Goal: Find contact information: Find contact information

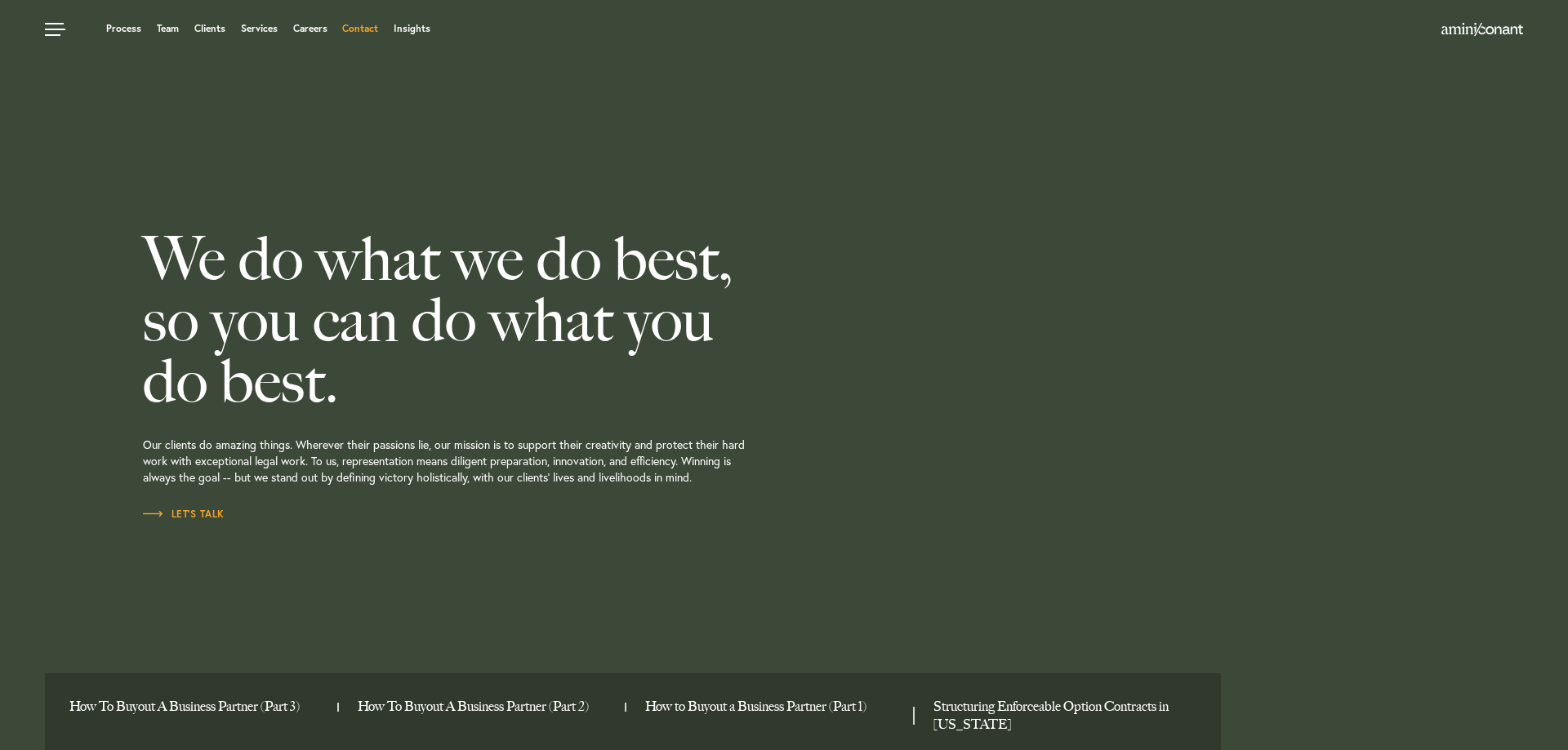
click at [365, 30] on link "Contact" at bounding box center [360, 28] width 36 height 9
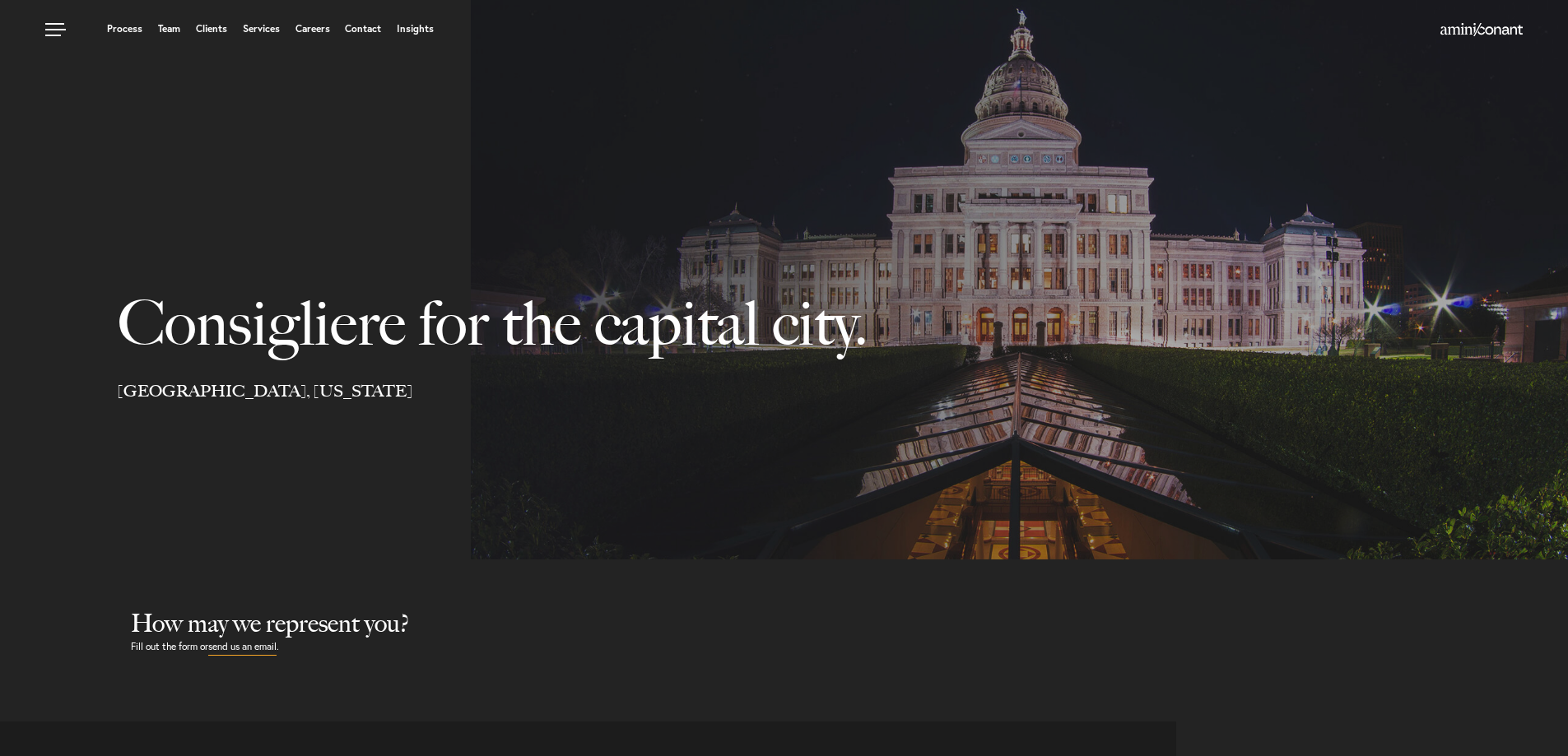
select select "Austin"
select select "Business and Civil Litigation"
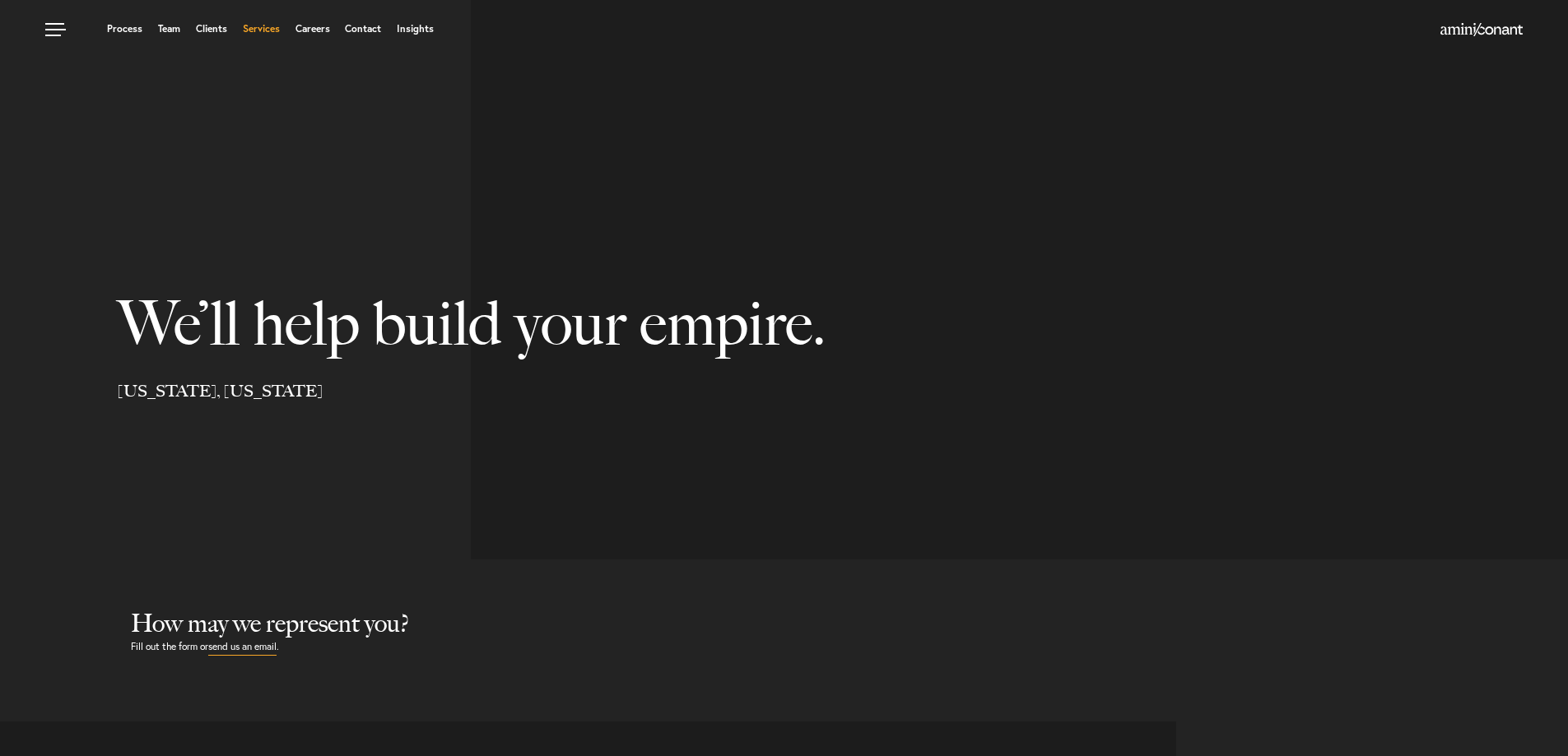
click at [265, 29] on link "Services" at bounding box center [261, 29] width 37 height 10
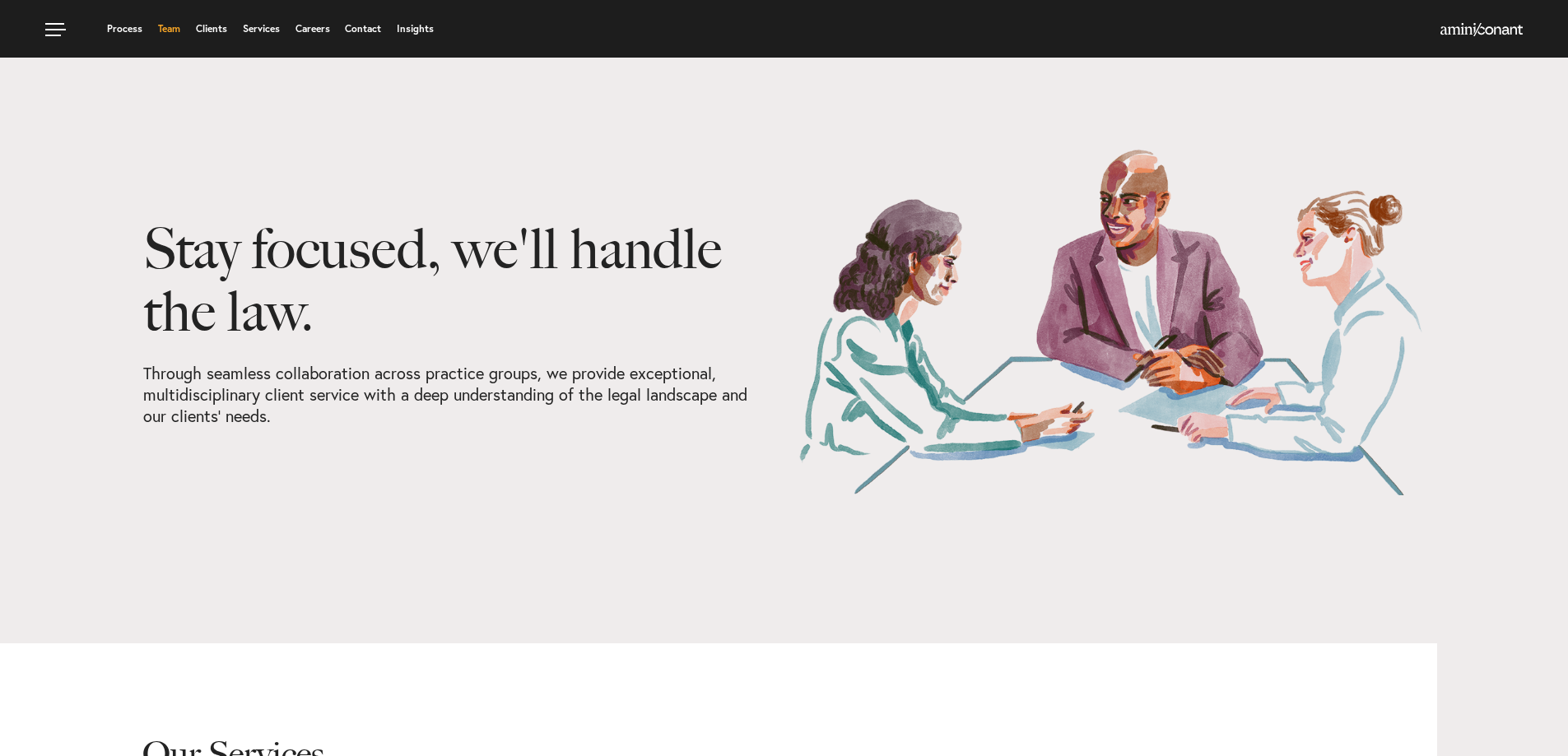
click at [165, 26] on link "Team" at bounding box center [168, 29] width 22 height 10
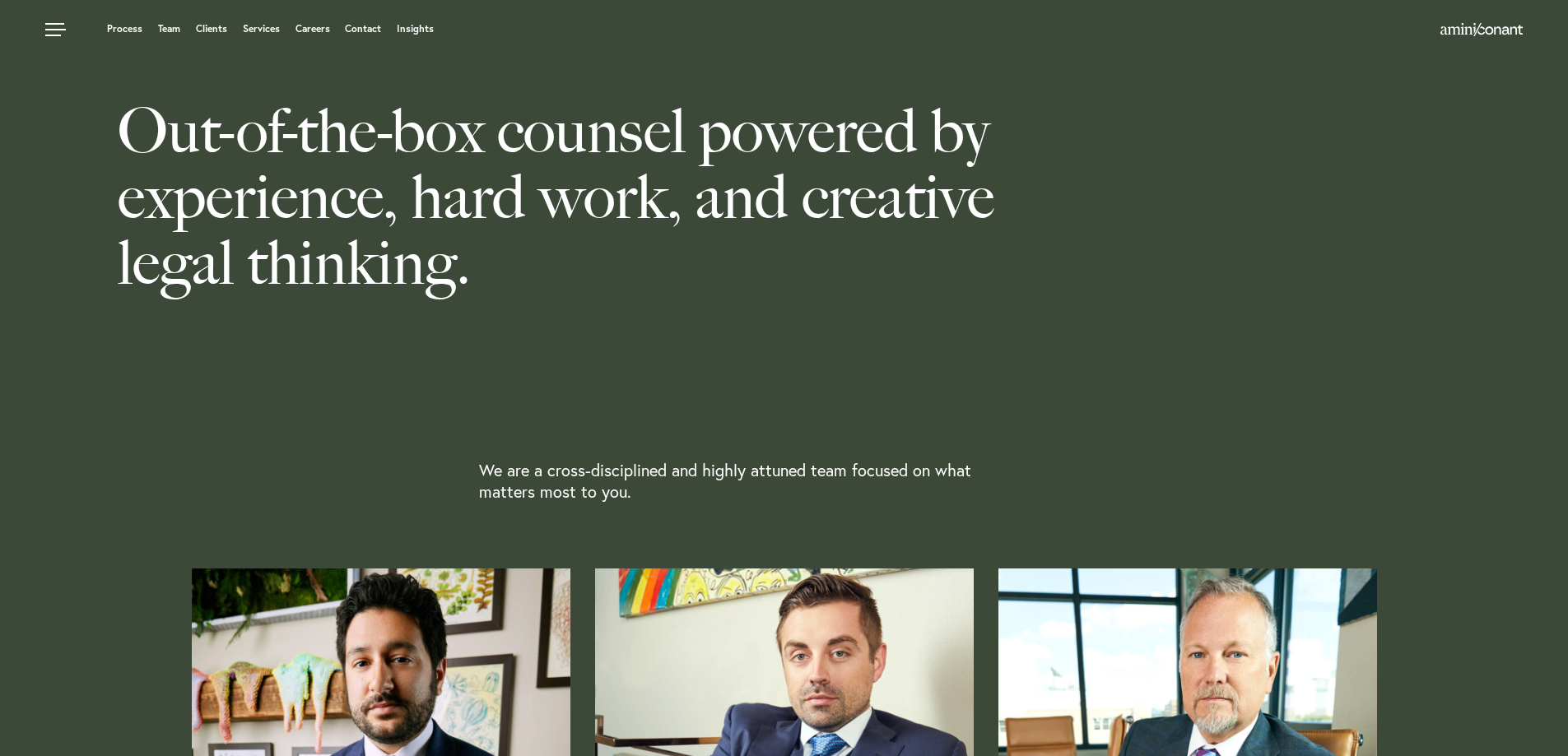
scroll to position [658, 0]
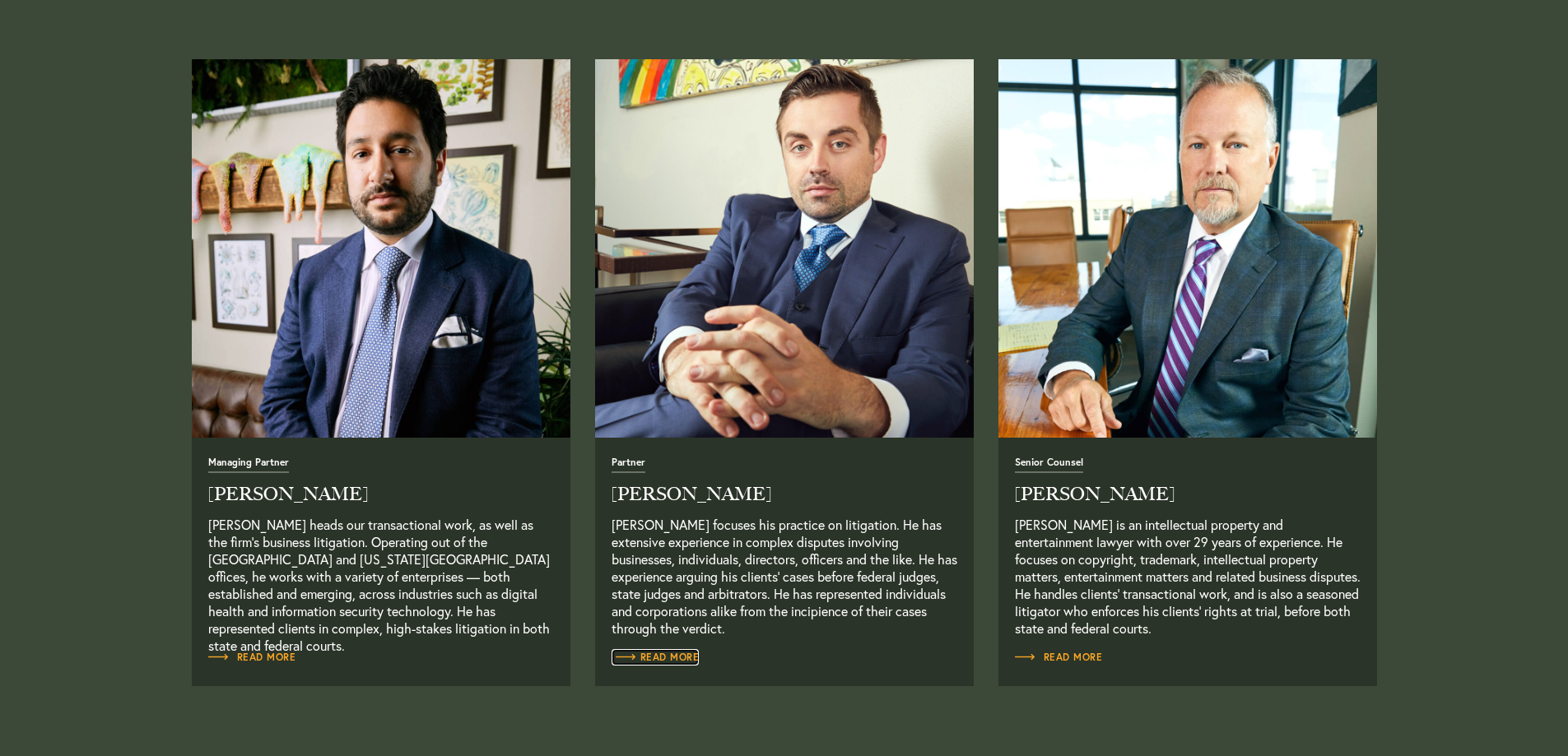
click at [652, 660] on span "Read More" at bounding box center [655, 657] width 88 height 10
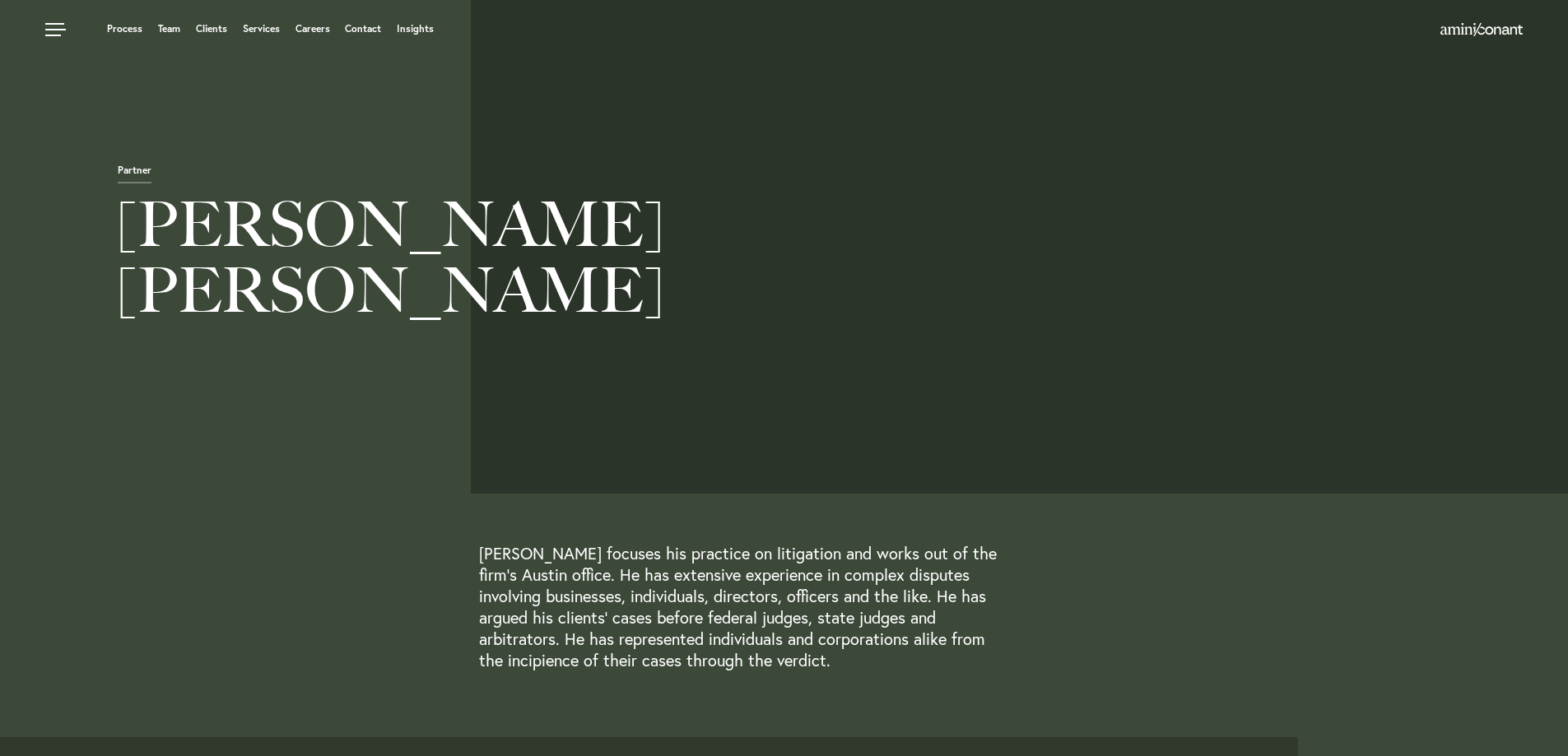
scroll to position [576, 0]
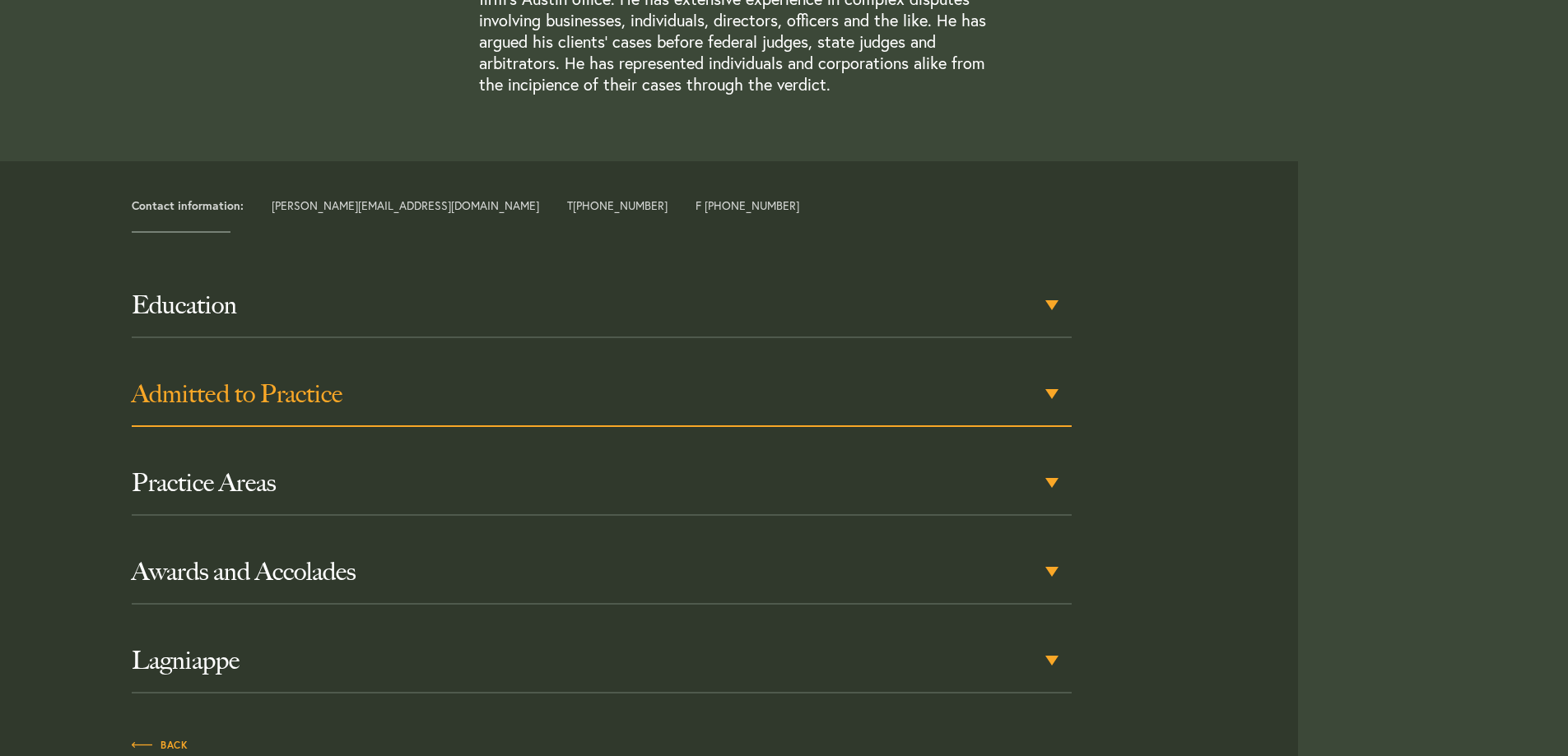
click at [586, 386] on h3 "Admitted to Practice" at bounding box center [602, 393] width 940 height 30
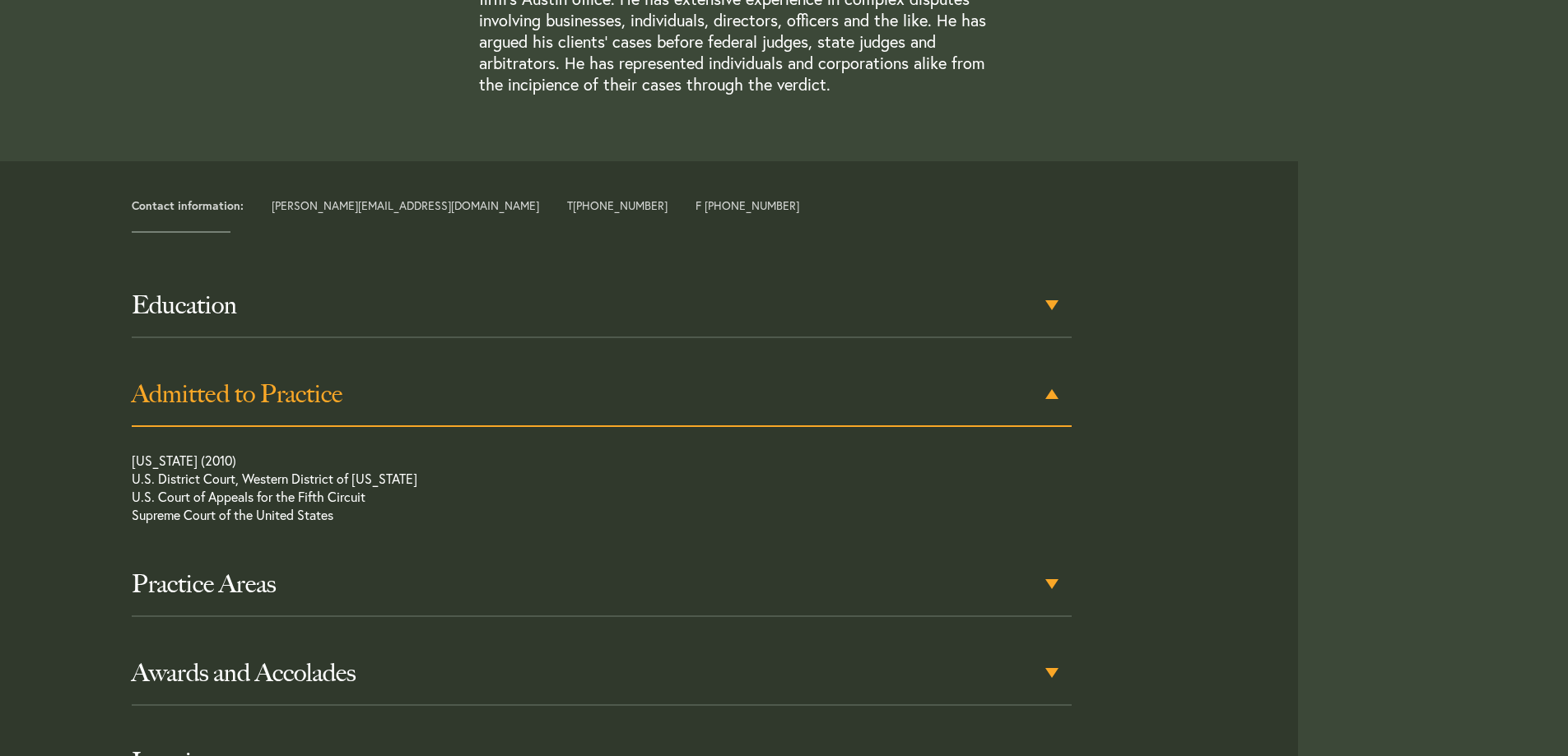
scroll to position [749, 0]
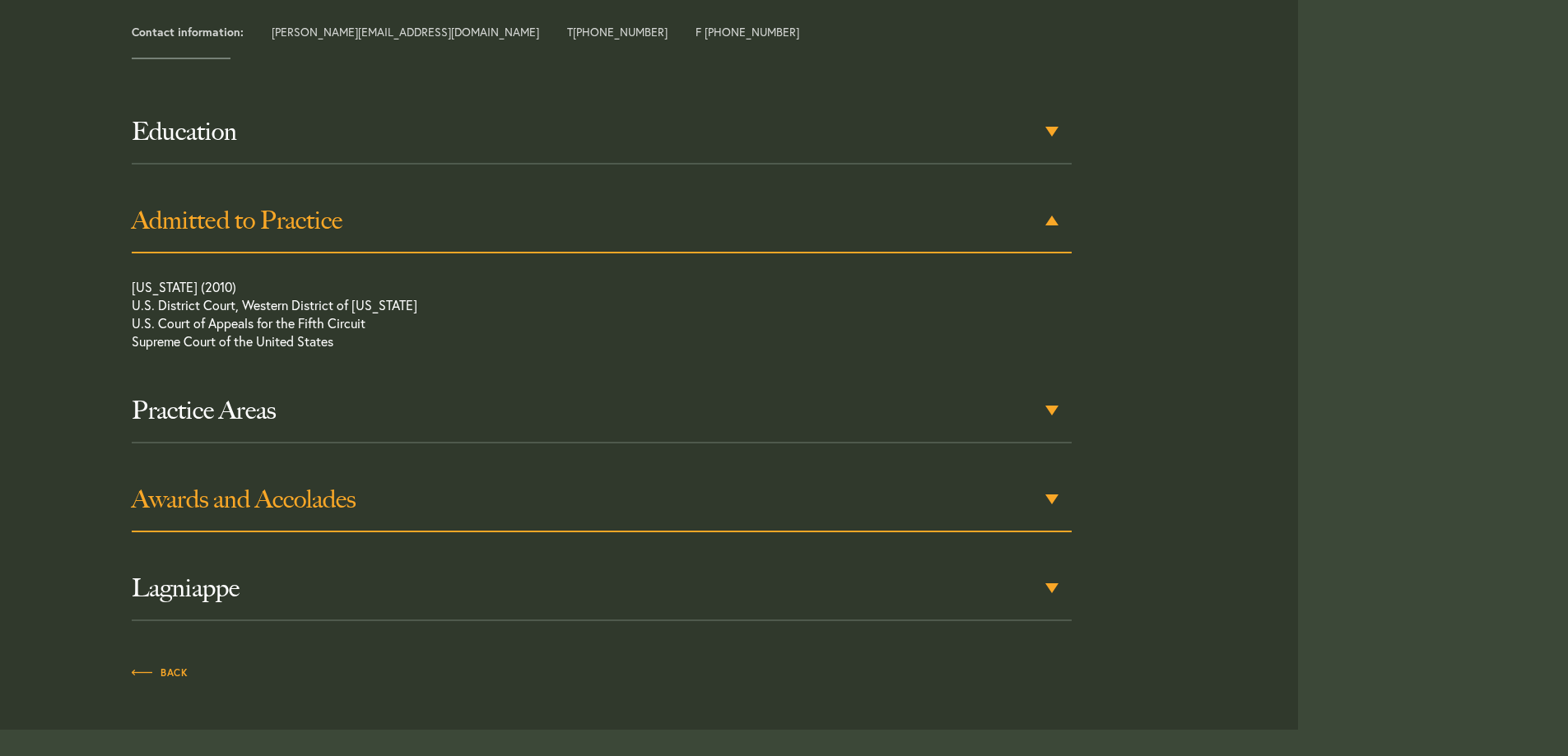
click at [461, 519] on div "Awards and Accolades" at bounding box center [602, 499] width 940 height 64
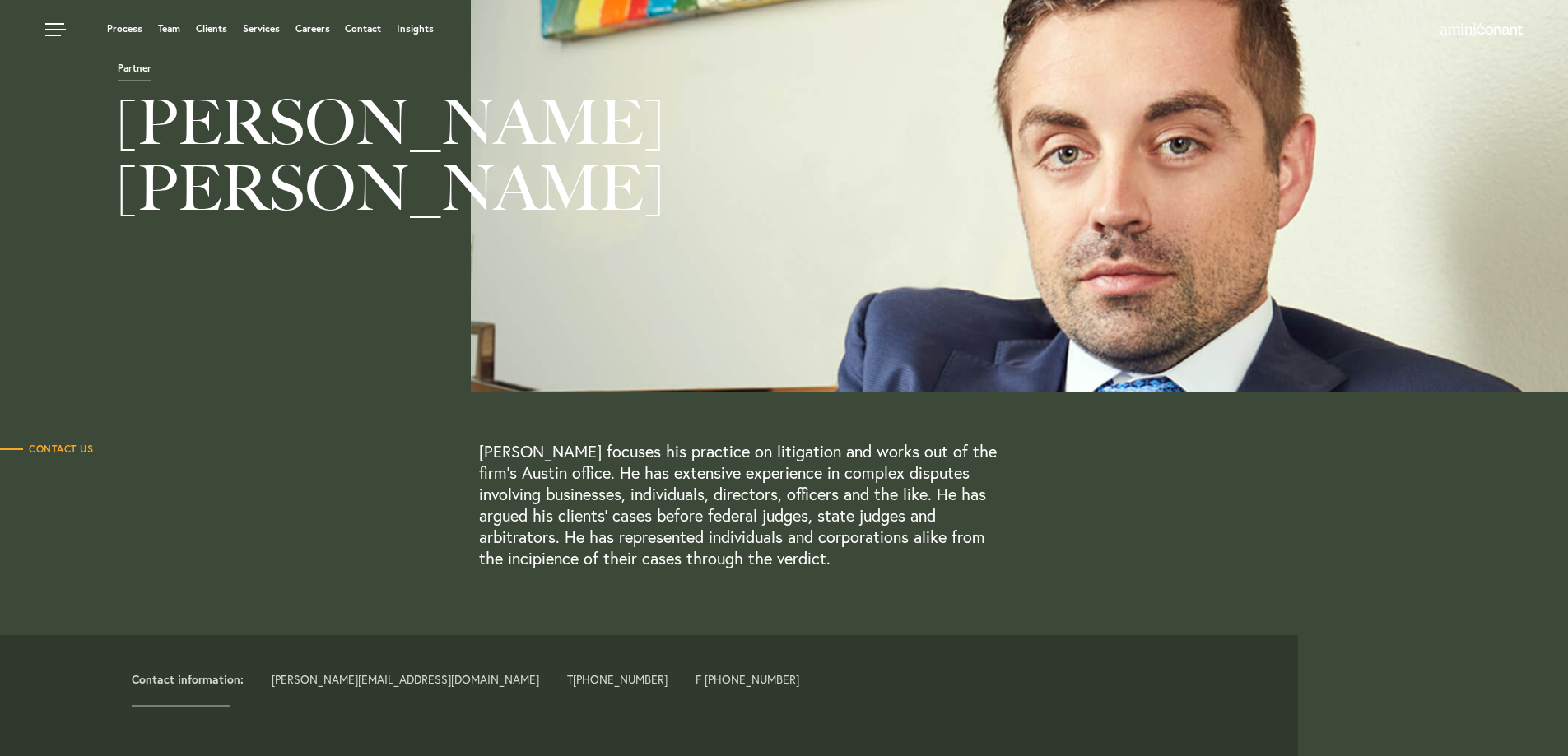
scroll to position [0, 0]
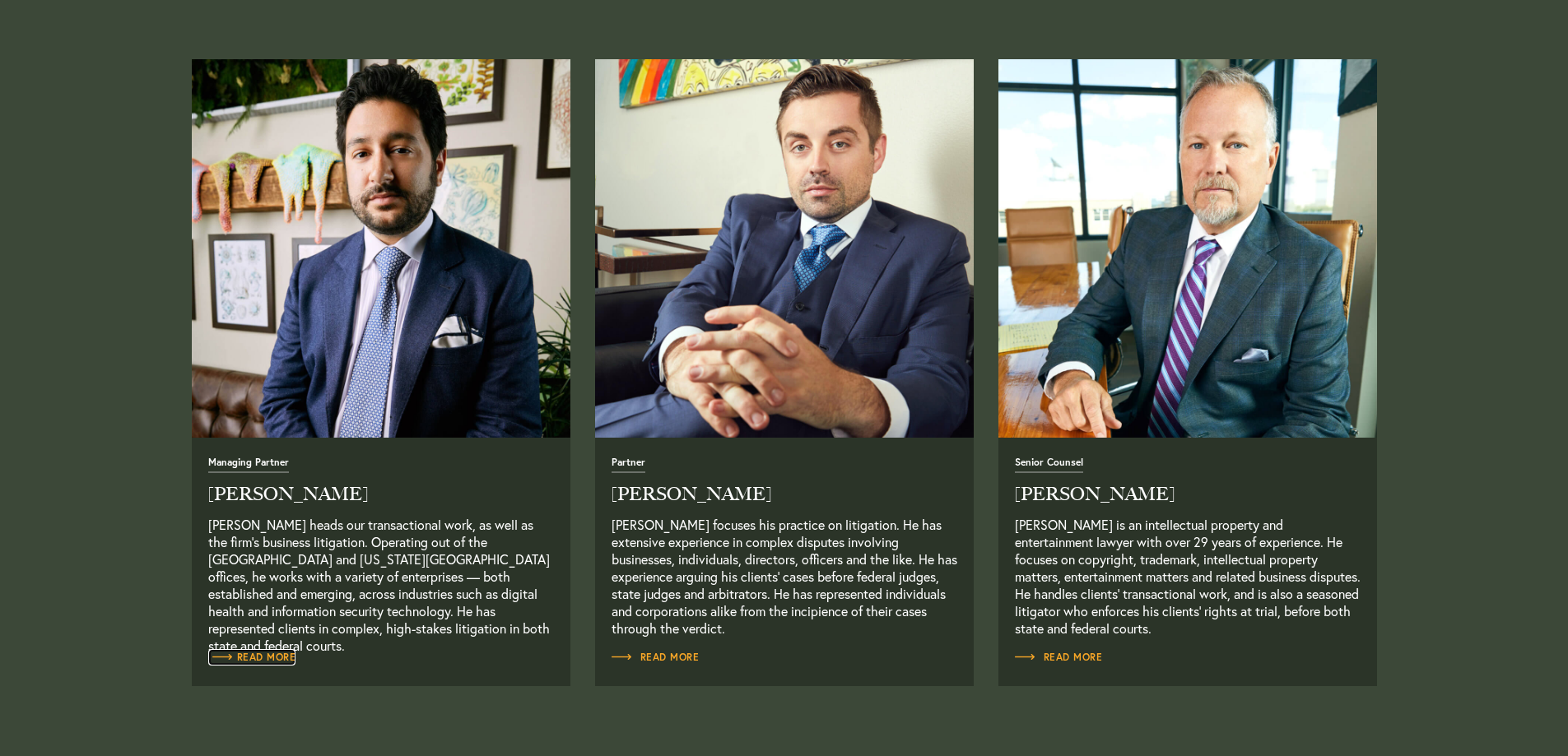
click at [265, 661] on span "Read More" at bounding box center [252, 657] width 88 height 10
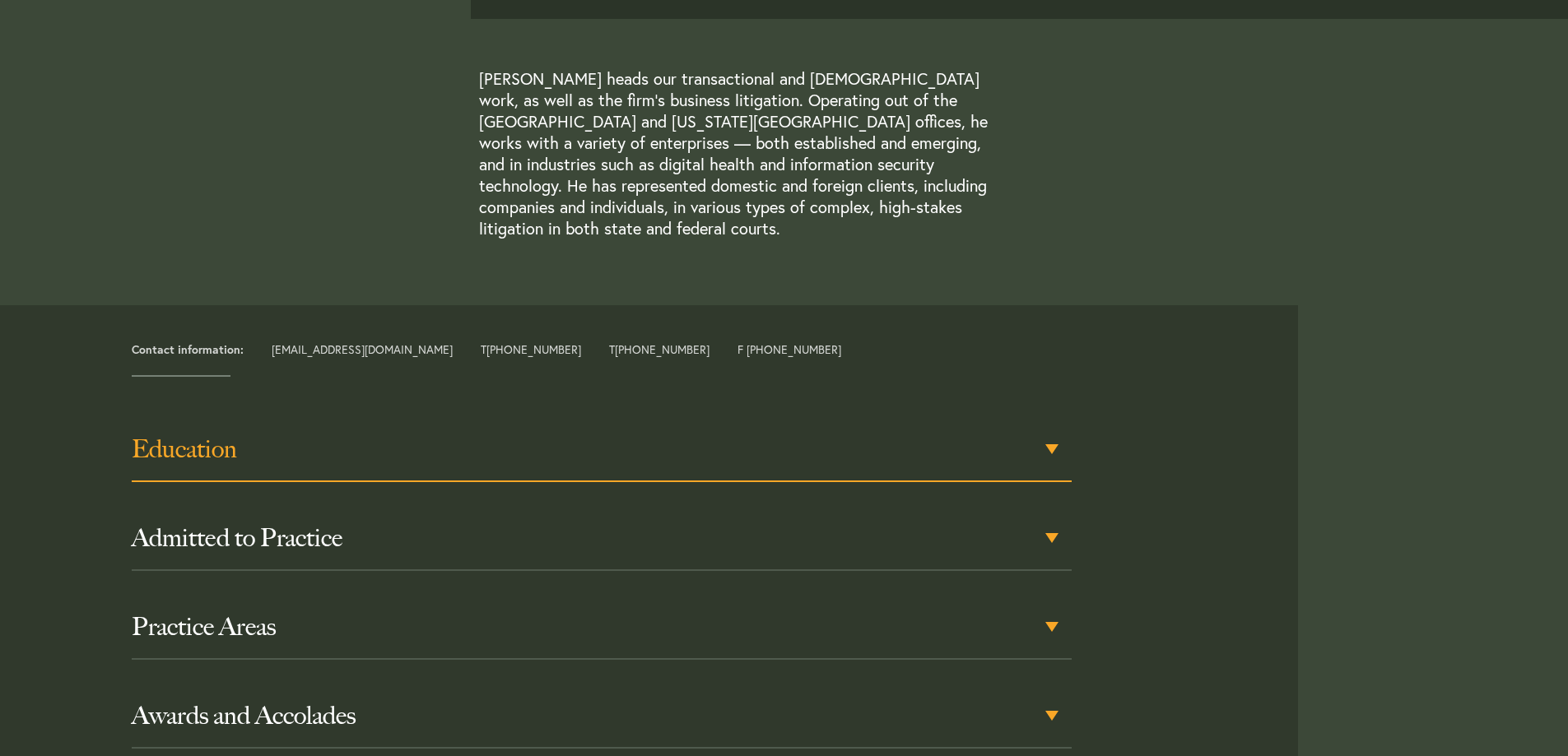
scroll to position [658, 0]
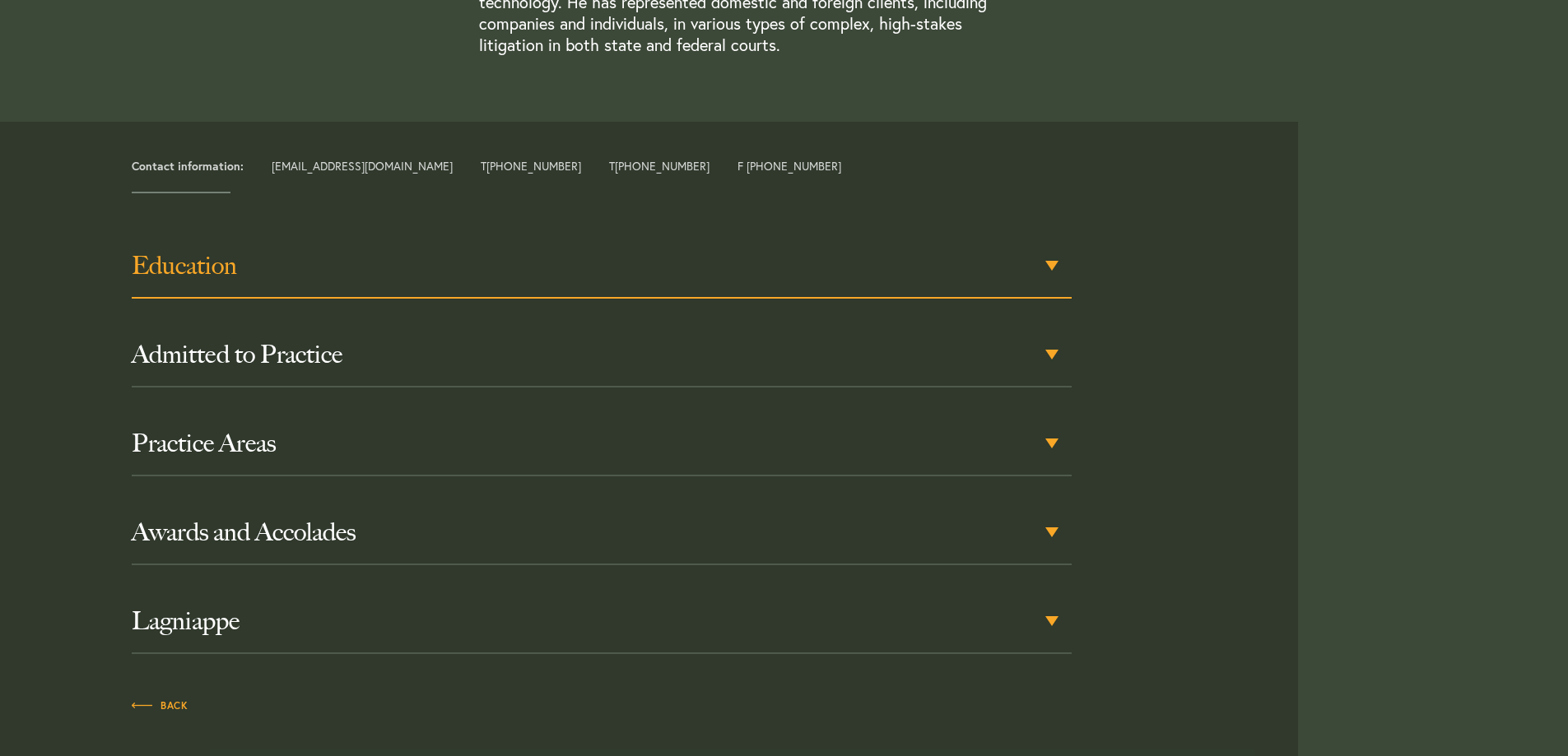
click at [455, 271] on div "Education" at bounding box center [602, 266] width 940 height 64
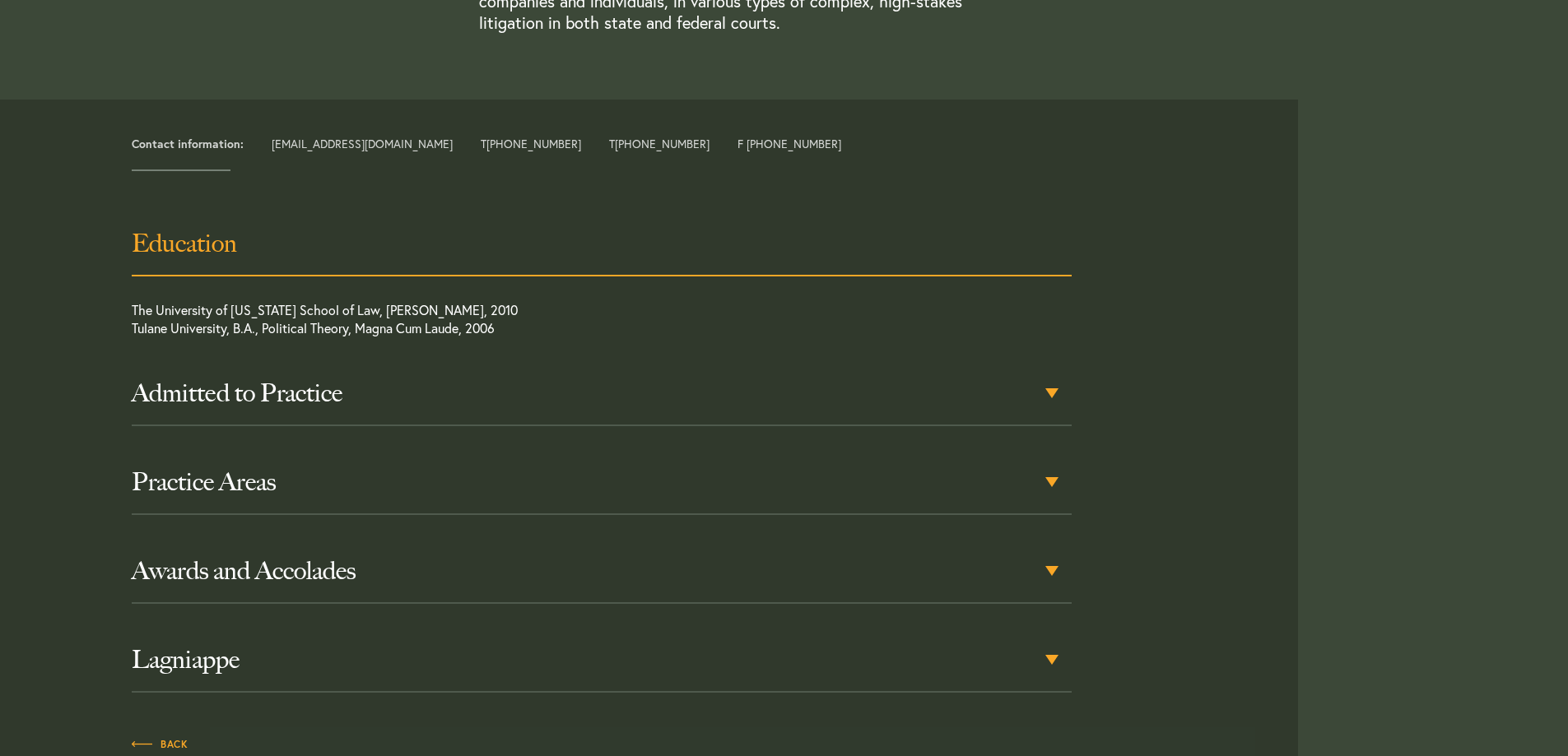
scroll to position [682, 0]
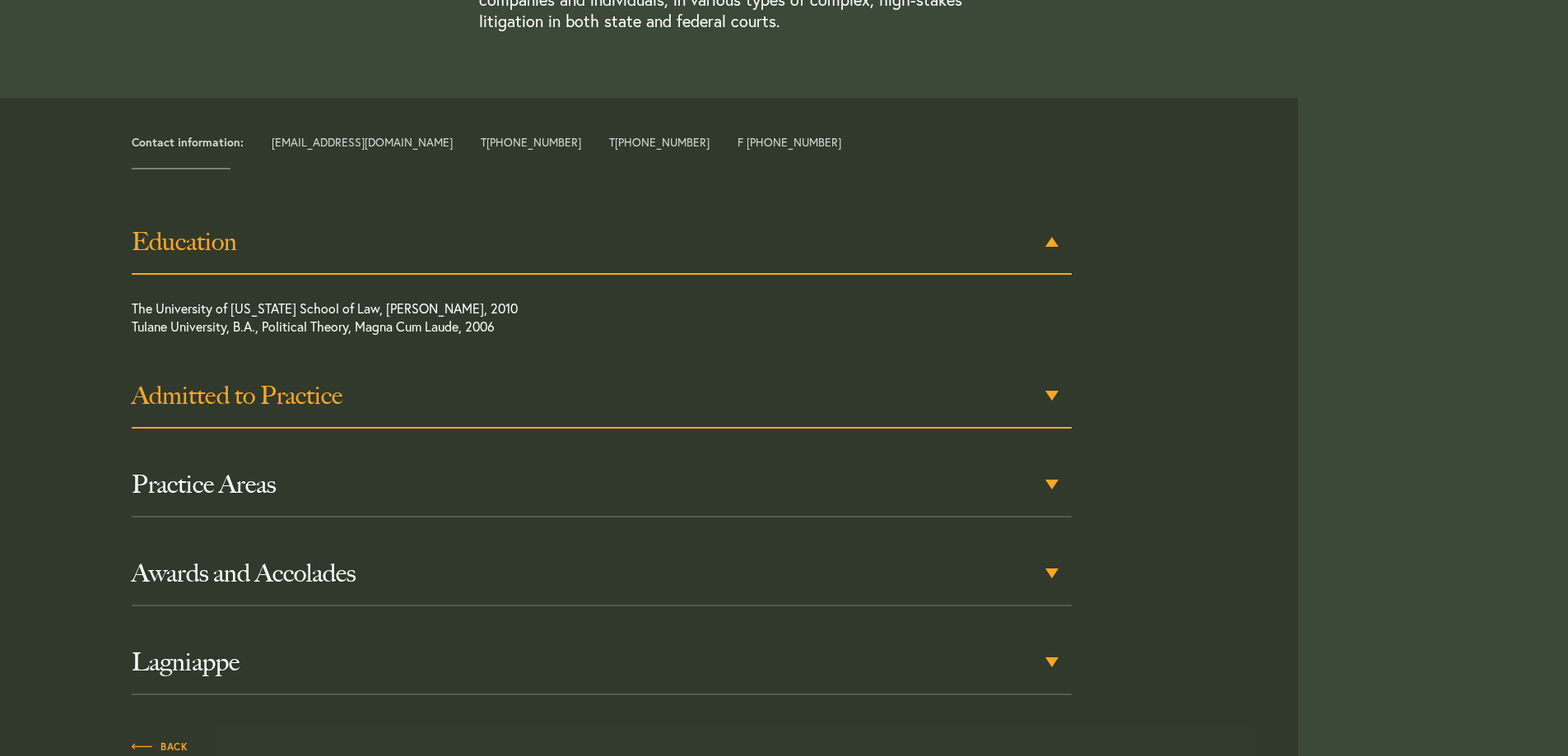
click at [424, 388] on h3 "Admitted to Practice" at bounding box center [602, 395] width 940 height 30
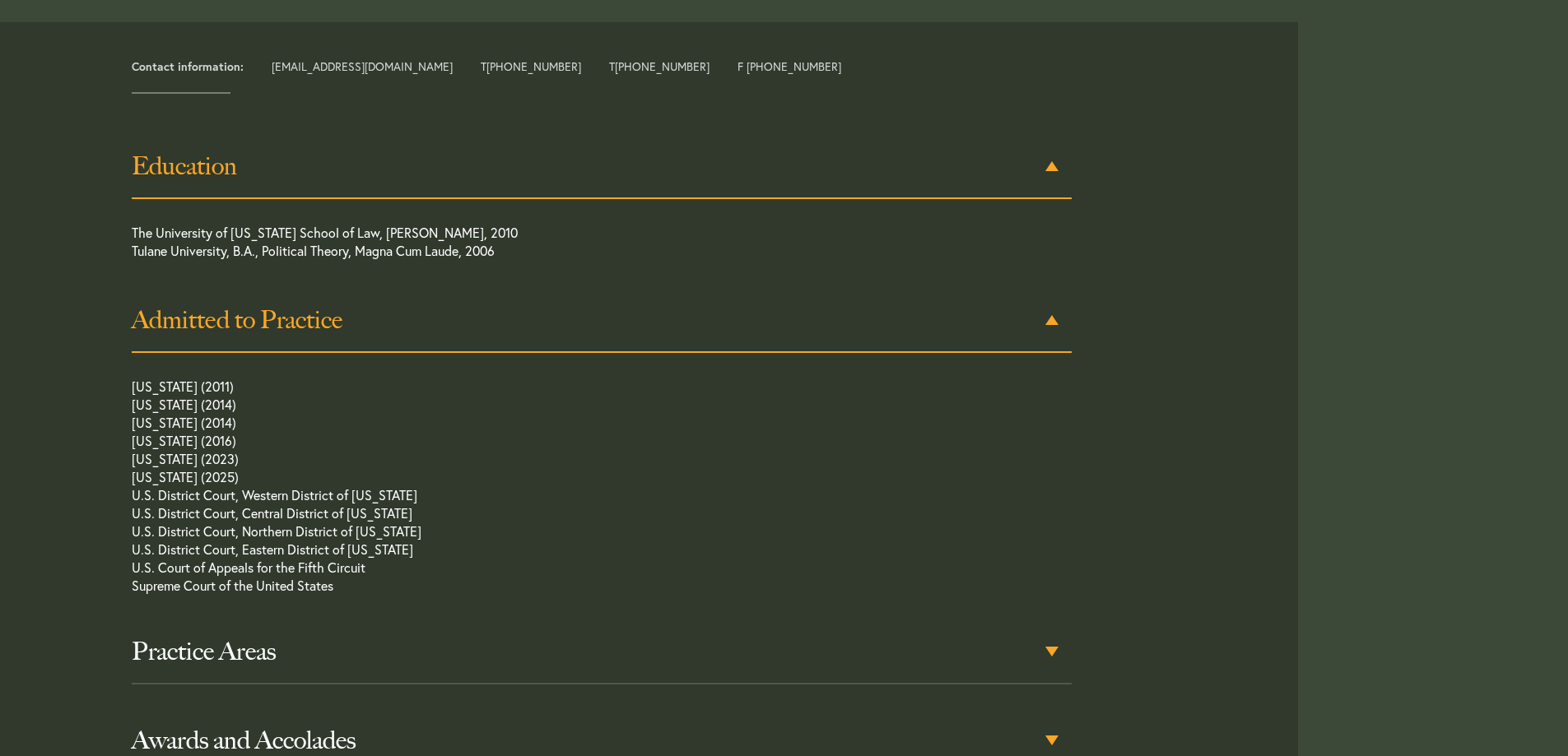
scroll to position [836, 0]
